Goal: Task Accomplishment & Management: Use online tool/utility

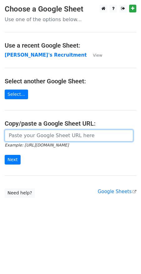
click at [26, 138] on input "url" at bounding box center [69, 136] width 128 height 12
paste input "[URL][DOMAIN_NAME]"
type input "https://docs.google.com/spreadsheets/d/1Cr9APMfEyBzomlp0d5nIDRAmjV2mnvwC1MH092O…"
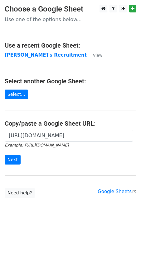
scroll to position [0, 0]
click at [13, 160] on input "Next" at bounding box center [13, 160] width 16 height 10
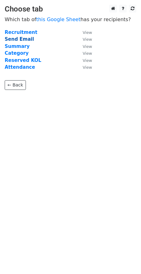
click at [21, 40] on strong "Send Email" at bounding box center [19, 39] width 29 height 6
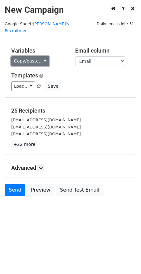
click at [45, 56] on link "Copy/paste..." at bounding box center [30, 61] width 38 height 10
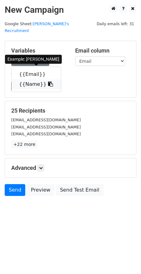
click at [48, 82] on icon at bounding box center [50, 84] width 5 height 5
